Goal: Task Accomplishment & Management: Manage account settings

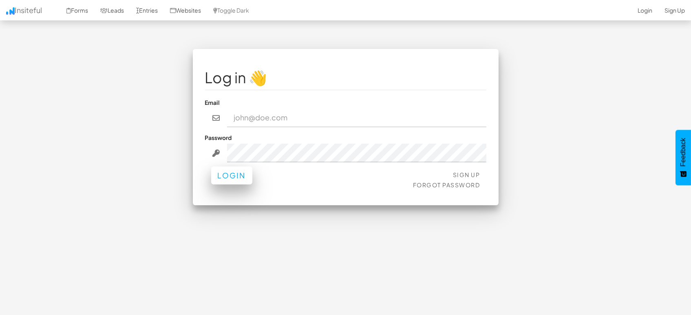
type input "[EMAIL_ADDRESS][DOMAIN_NAME]"
click at [245, 171] on button "Login" at bounding box center [231, 175] width 41 height 18
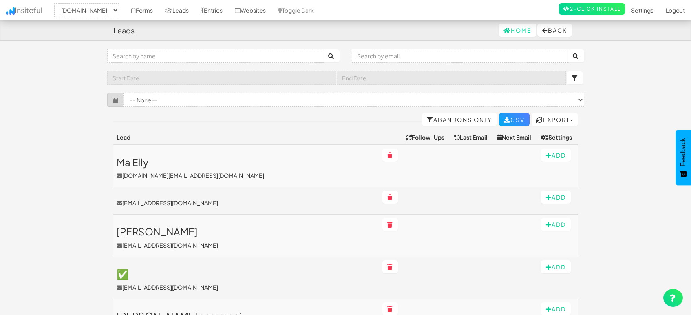
select select "1505"
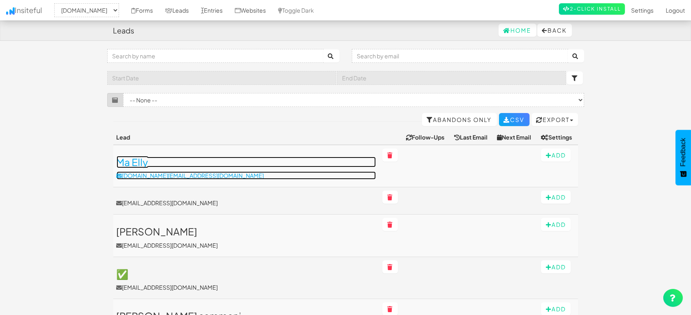
click at [143, 167] on h3 "Ma Elly" at bounding box center [246, 162] width 259 height 11
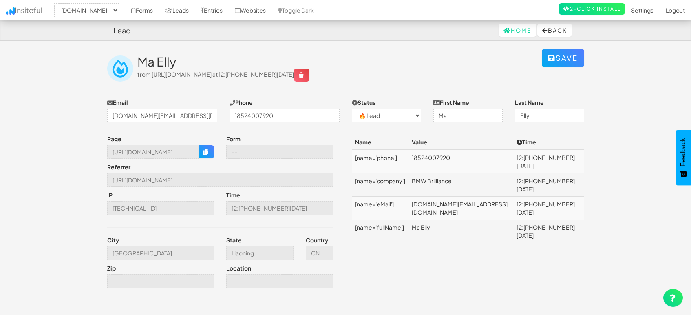
select select "1505"
select select "0"
click at [205, 153] on icon "button" at bounding box center [206, 152] width 6 height 6
click at [141, 251] on input "Shenyang" at bounding box center [160, 253] width 107 height 14
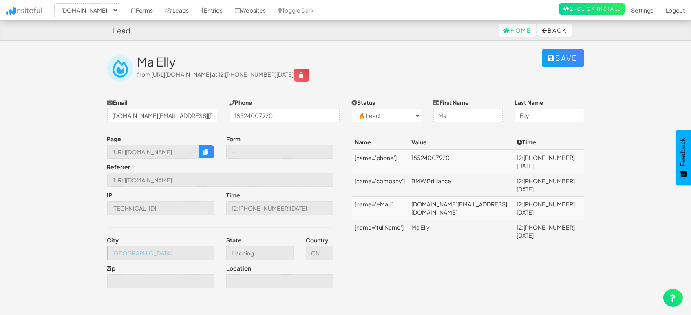
click at [141, 251] on input "Shenyang" at bounding box center [160, 253] width 107 height 14
click at [232, 249] on input "Liaoning" at bounding box center [259, 253] width 67 height 14
click at [173, 7] on link "Leads" at bounding box center [177, 10] width 36 height 20
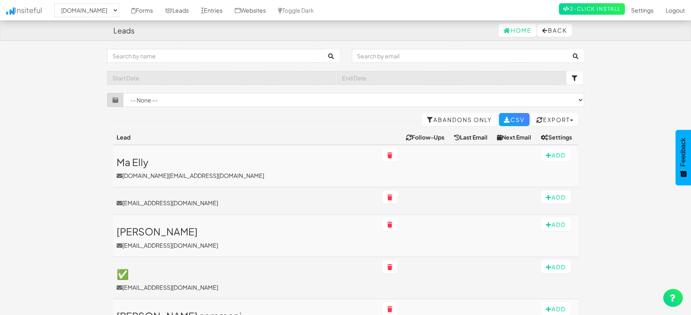
select select "1505"
